Goal: Check status

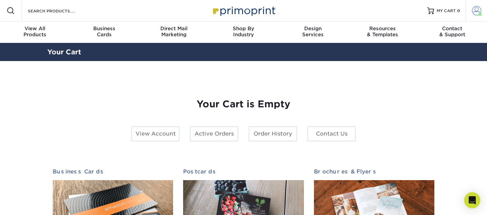
click at [476, 11] on span at bounding box center [476, 10] width 9 height 9
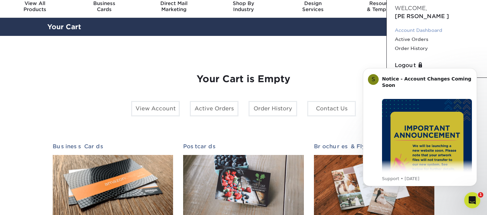
scroll to position [24, 0]
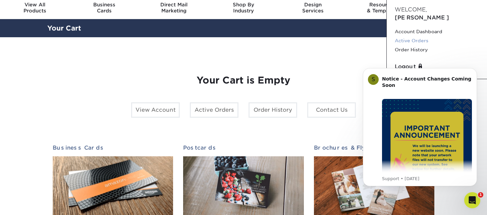
click at [418, 36] on link "Active Orders" at bounding box center [437, 40] width 84 height 9
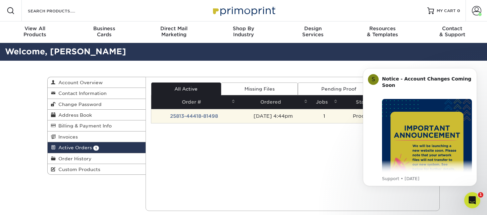
click at [274, 114] on td "[DATE] 4:44pm" at bounding box center [273, 116] width 72 height 14
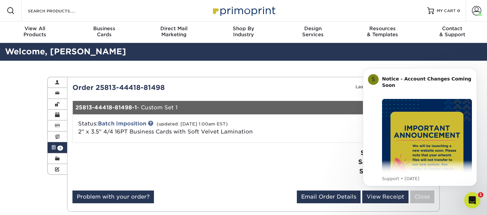
click at [324, 69] on div "Active Orders Account Overview Contact Information Change Password Address Book…" at bounding box center [243, 144] width 402 height 167
click at [474, 71] on icon "Dismiss notification" at bounding box center [475, 70] width 4 height 4
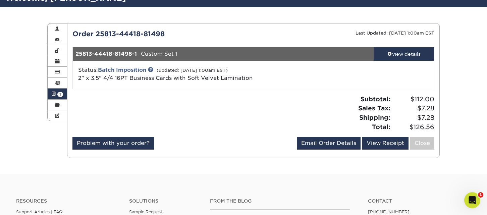
scroll to position [51, 0]
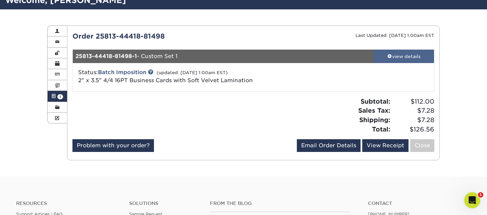
click at [410, 56] on div "view details" at bounding box center [404, 56] width 60 height 7
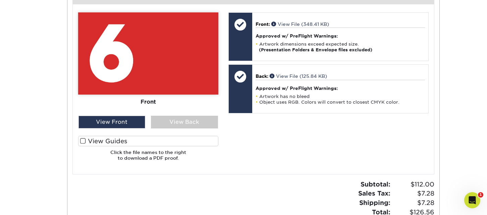
scroll to position [272, 0]
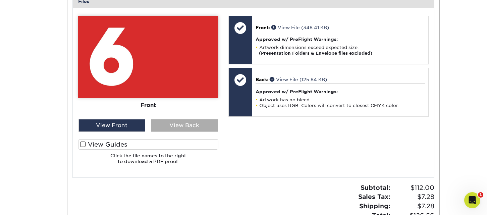
click at [198, 126] on div "View Back" at bounding box center [184, 125] width 67 height 13
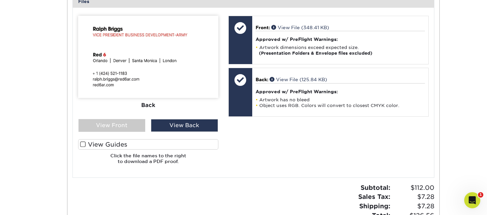
click at [166, 79] on img at bounding box center [148, 57] width 140 height 82
click at [162, 94] on img at bounding box center [148, 57] width 140 height 82
click at [127, 124] on div "View Front" at bounding box center [111, 125] width 67 height 13
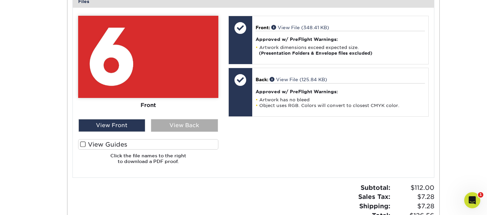
click at [166, 125] on div "View Back" at bounding box center [184, 125] width 67 height 13
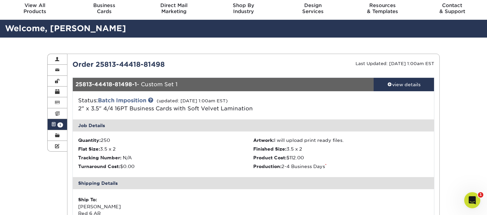
scroll to position [0, 0]
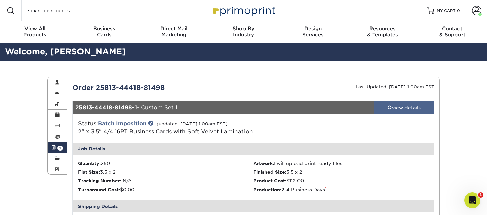
click at [391, 107] on div "view details" at bounding box center [404, 107] width 60 height 7
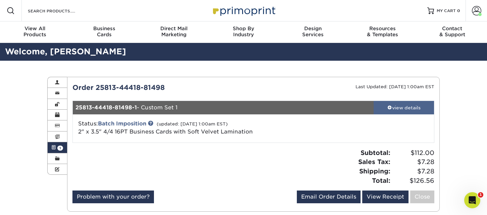
click at [391, 108] on div "view details" at bounding box center [404, 107] width 60 height 7
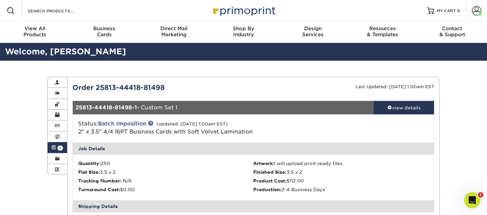
click at [159, 86] on div "Order 25813-44418-81498" at bounding box center [160, 87] width 186 height 10
click at [165, 87] on div "Order 25813-44418-81498" at bounding box center [160, 87] width 186 height 10
drag, startPoint x: 166, startPoint y: 87, endPoint x: 72, endPoint y: 86, distance: 93.6
click at [72, 86] on div "Order 25813-44418-81498" at bounding box center [160, 87] width 186 height 10
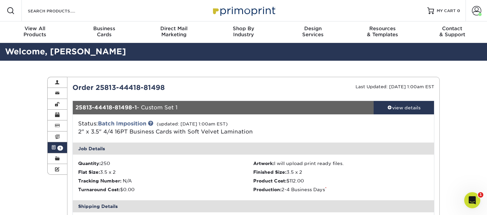
copy div "Order 25813-44418-81498"
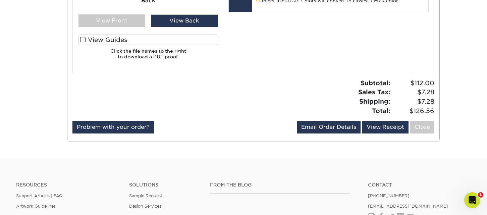
scroll to position [449, 0]
